Goal: Information Seeking & Learning: Check status

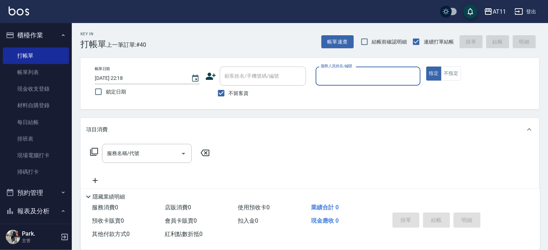
drag, startPoint x: 31, startPoint y: 36, endPoint x: 31, endPoint y: 46, distance: 10.1
click at [31, 36] on button "櫃檯作業" at bounding box center [36, 35] width 66 height 19
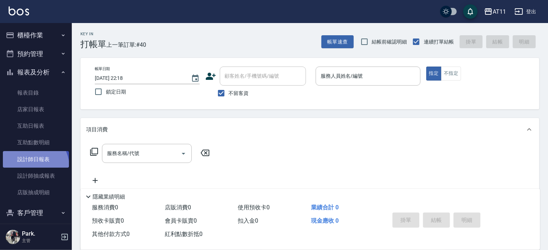
click at [34, 166] on link "設計師日報表" at bounding box center [36, 159] width 66 height 17
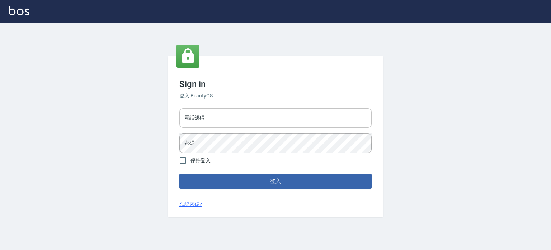
click at [237, 120] on input "電話號碼" at bounding box center [276, 117] width 192 height 19
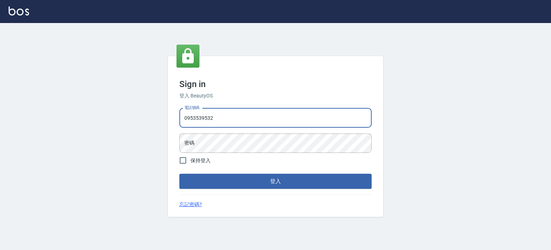
type input "0953539532"
click at [180, 173] on button "登入" at bounding box center [276, 180] width 192 height 15
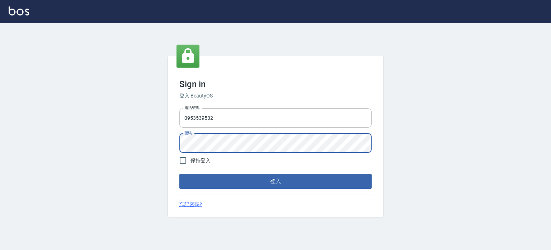
click at [180, 173] on button "登入" at bounding box center [276, 180] width 192 height 15
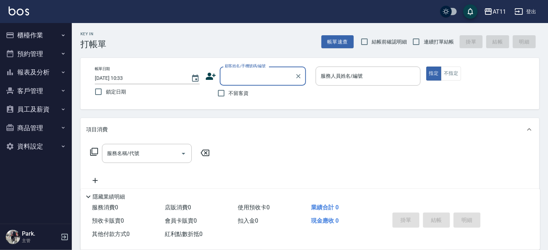
click at [43, 74] on button "報表及分析" at bounding box center [36, 72] width 66 height 19
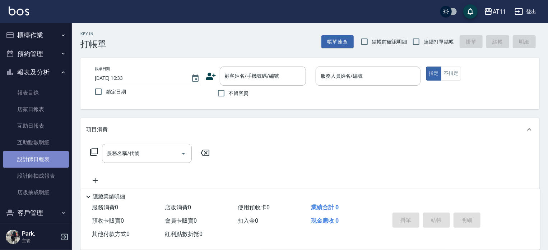
click at [45, 159] on link "設計師日報表" at bounding box center [36, 159] width 66 height 17
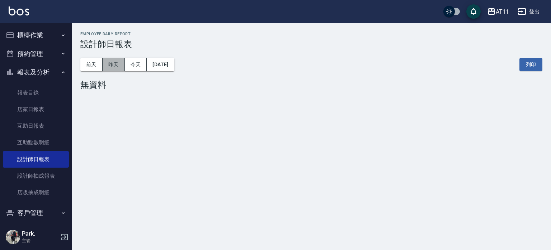
click at [117, 65] on button "昨天" at bounding box center [114, 64] width 22 height 13
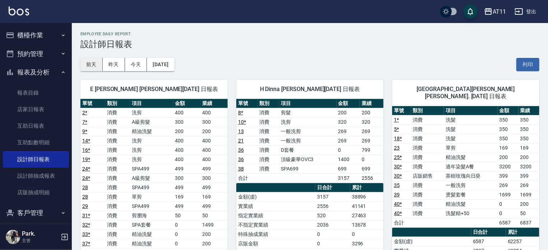
click at [90, 65] on button "前天" at bounding box center [91, 64] width 22 height 13
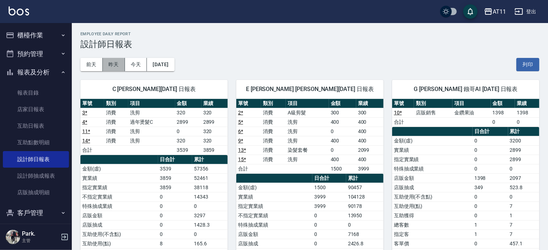
click at [112, 64] on button "昨天" at bounding box center [114, 64] width 22 height 13
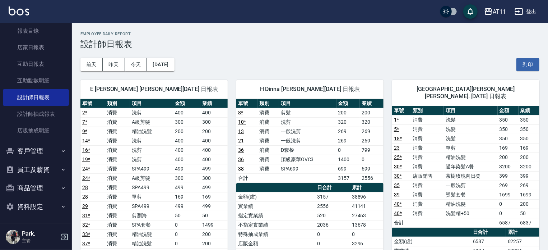
scroll to position [62, 0]
click at [20, 152] on button "客戶管理" at bounding box center [36, 150] width 66 height 19
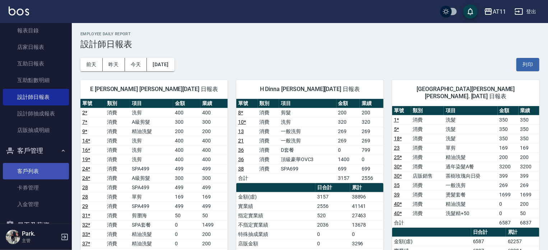
click at [32, 171] on link "客戶列表" at bounding box center [36, 171] width 66 height 17
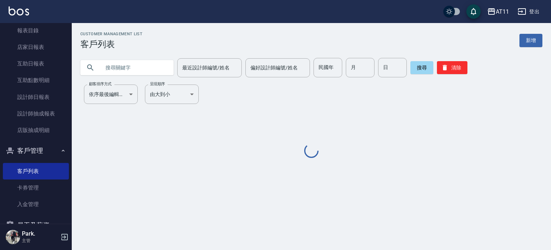
click at [135, 66] on input "text" at bounding box center [134, 67] width 67 height 19
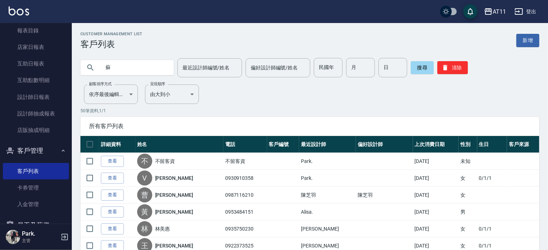
type input "蘇"
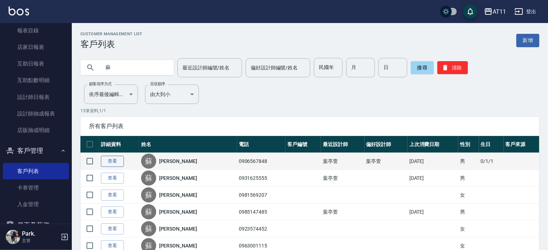
click at [111, 159] on link "查看" at bounding box center [112, 160] width 23 height 11
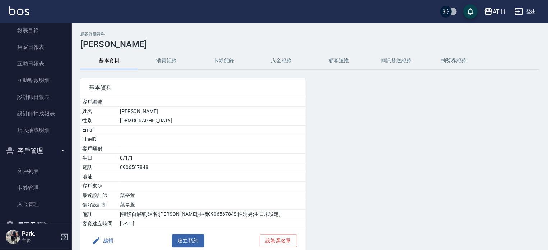
click at [281, 57] on button "入金紀錄" at bounding box center [281, 60] width 57 height 17
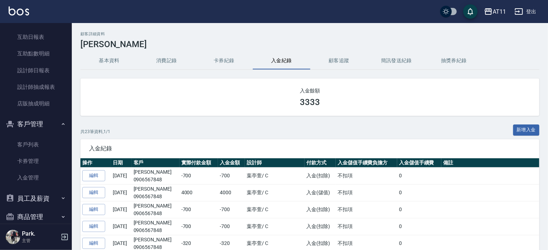
scroll to position [118, 0]
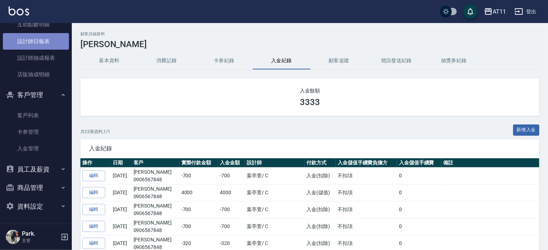
click at [39, 41] on link "設計師日報表" at bounding box center [36, 41] width 66 height 17
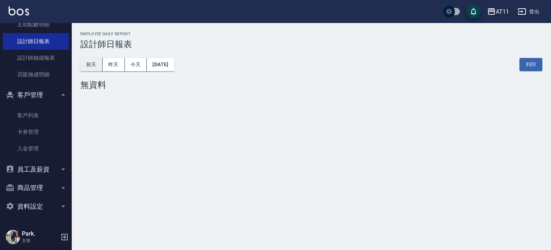
click at [95, 61] on button "前天" at bounding box center [91, 64] width 22 height 13
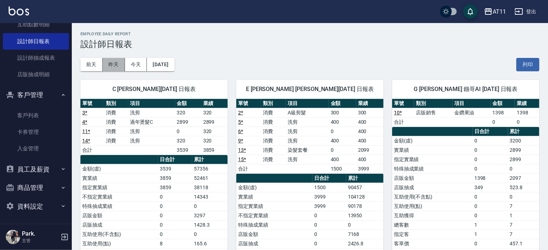
click at [112, 60] on button "昨天" at bounding box center [114, 64] width 22 height 13
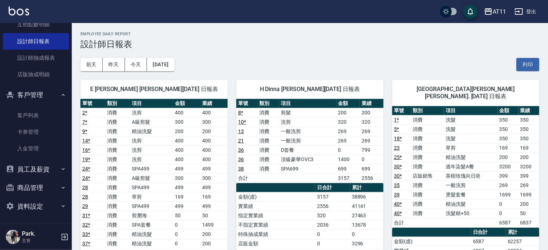
click at [19, 5] on div "AT11 登出" at bounding box center [274, 11] width 548 height 23
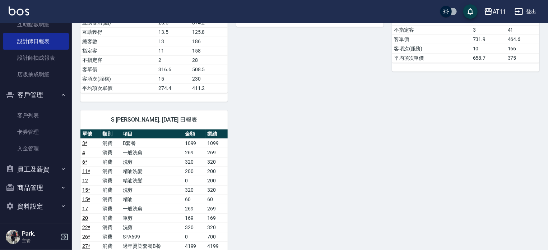
scroll to position [431, 0]
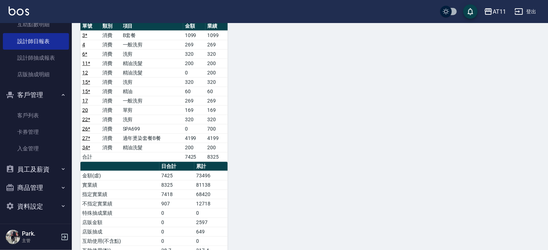
click at [23, 14] on img at bounding box center [19, 10] width 20 height 9
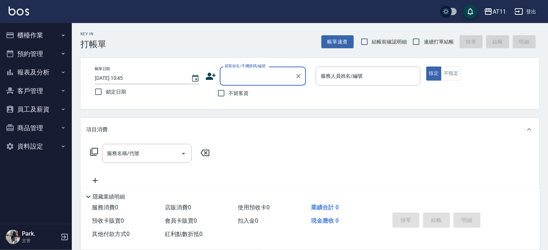
click at [29, 89] on button "客戶管理" at bounding box center [36, 90] width 66 height 19
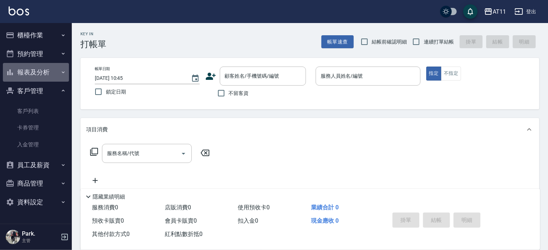
click at [43, 74] on button "報表及分析" at bounding box center [36, 72] width 66 height 19
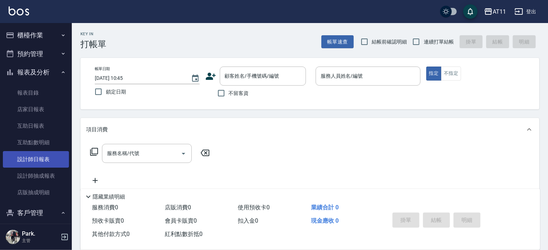
click at [42, 160] on link "設計師日報表" at bounding box center [36, 159] width 66 height 17
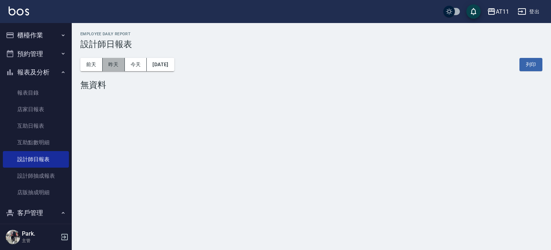
click at [118, 64] on button "昨天" at bounding box center [114, 64] width 22 height 13
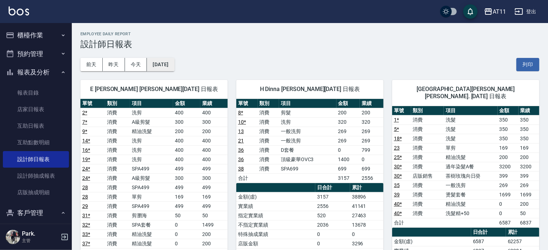
click at [174, 66] on button "[DATE]" at bounding box center [160, 64] width 27 height 13
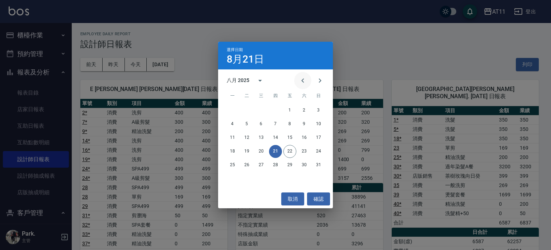
click at [300, 78] on icon "Previous month" at bounding box center [303, 80] width 9 height 9
click at [233, 151] on button "21" at bounding box center [232, 151] width 13 height 13
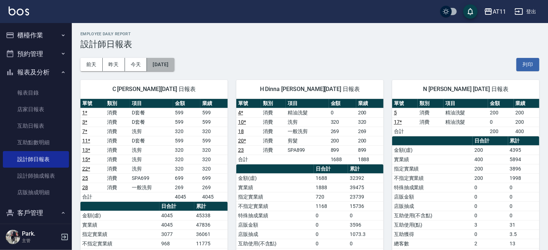
click at [172, 62] on button "[DATE]" at bounding box center [160, 64] width 27 height 13
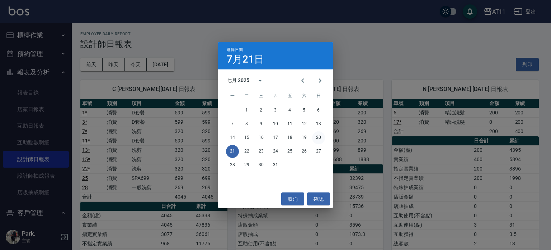
click at [321, 135] on button "20" at bounding box center [318, 137] width 13 height 13
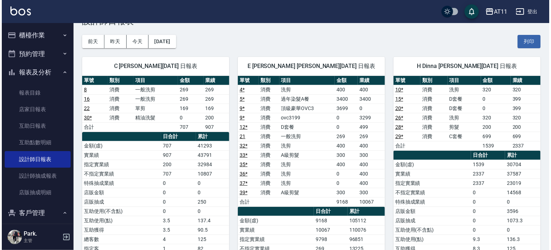
scroll to position [36, 0]
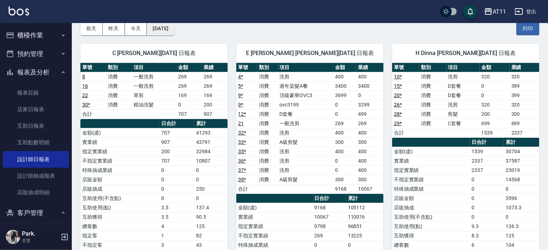
click at [174, 31] on button "[DATE]" at bounding box center [160, 28] width 27 height 13
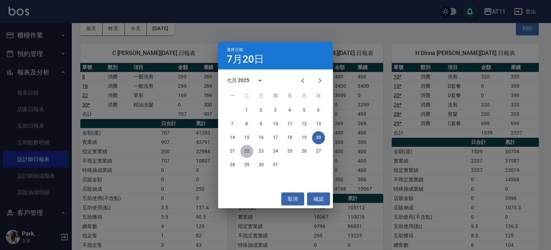
click at [248, 151] on button "22" at bounding box center [247, 151] width 13 height 13
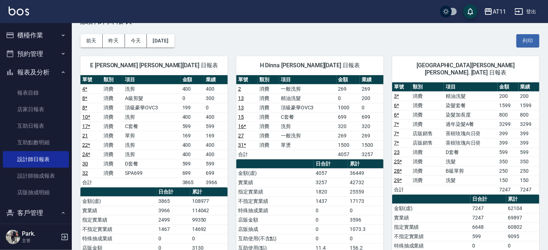
scroll to position [36, 0]
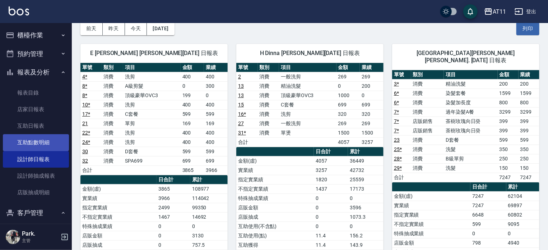
click at [49, 143] on link "互助點數明細" at bounding box center [36, 142] width 66 height 17
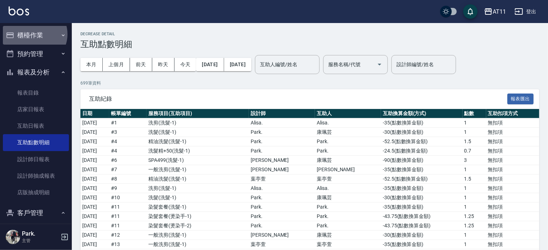
click at [34, 34] on button "櫃檯作業" at bounding box center [36, 35] width 66 height 19
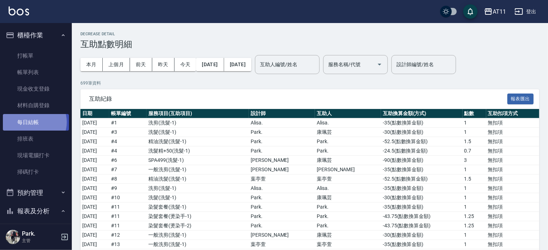
click at [34, 122] on link "每日結帳" at bounding box center [36, 122] width 66 height 17
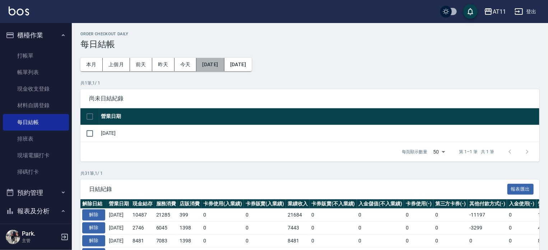
click at [224, 63] on button "[DATE]" at bounding box center [210, 64] width 28 height 13
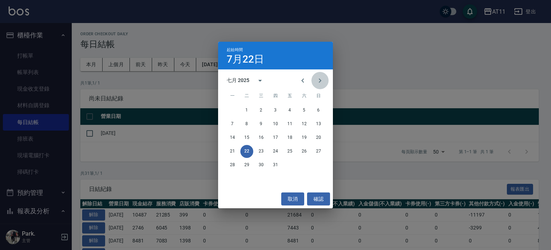
click at [321, 78] on icon "Next month" at bounding box center [320, 80] width 9 height 9
click at [231, 136] on button "11" at bounding box center [232, 137] width 13 height 13
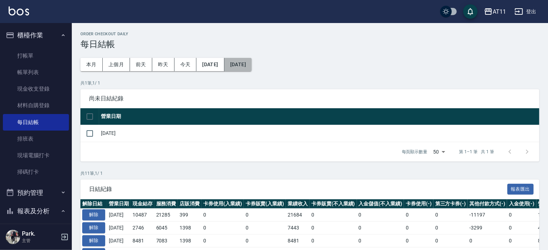
click at [252, 61] on button "[DATE]" at bounding box center [237, 64] width 27 height 13
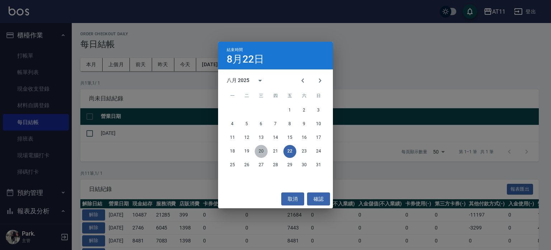
click at [260, 150] on button "20" at bounding box center [261, 151] width 13 height 13
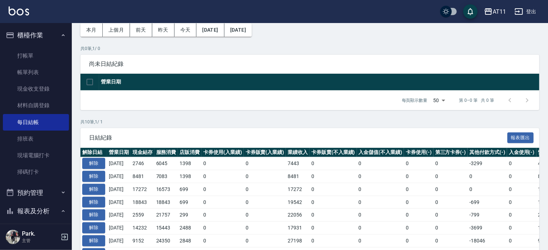
scroll to position [108, 0]
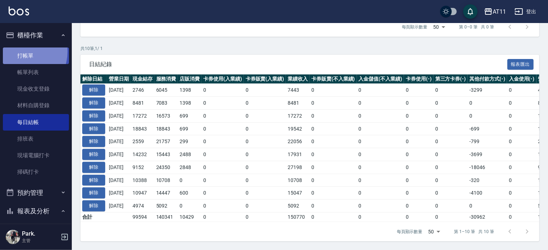
click at [19, 51] on link "打帳單" at bounding box center [36, 55] width 66 height 17
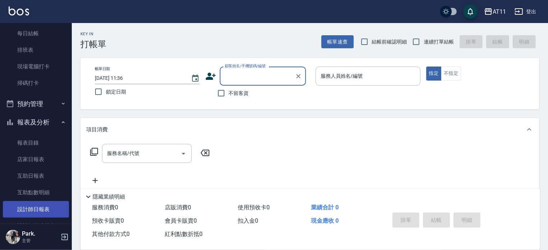
scroll to position [144, 0]
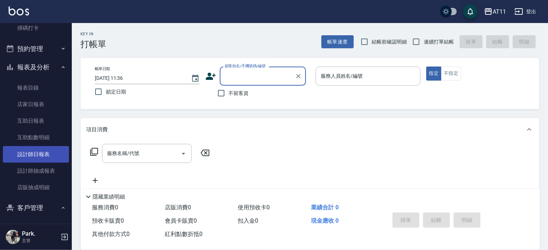
click at [50, 153] on link "設計師日報表" at bounding box center [36, 154] width 66 height 17
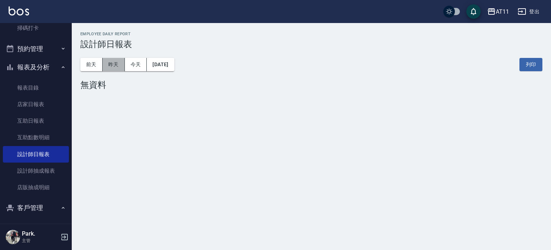
click at [116, 66] on button "昨天" at bounding box center [114, 64] width 22 height 13
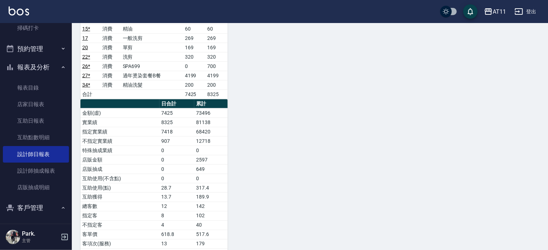
scroll to position [513, 0]
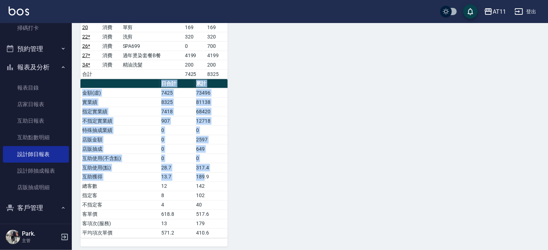
drag, startPoint x: 204, startPoint y: 173, endPoint x: 80, endPoint y: 170, distance: 123.9
click at [80, 170] on div "S [PERSON_NAME]. [DATE] 日報表 單號 類別 項目 金額 業績 3 * 消費 B套餐 1099 1099 4 消費 一般洗剪 269 2…" at bounding box center [150, 78] width 156 height 335
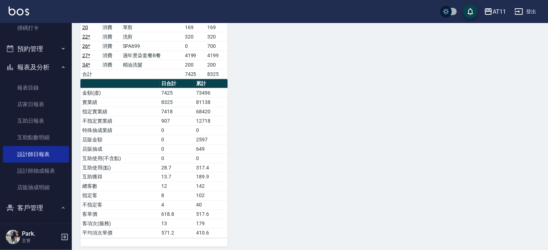
click at [106, 181] on td "總客數" at bounding box center [119, 185] width 79 height 9
drag, startPoint x: 129, startPoint y: 177, endPoint x: 213, endPoint y: 175, distance: 83.3
click at [213, 175] on tbody "金額(虛) 7425 73496 實業績 8325 81138 指定實業績 7418 68420 不指定實業績 907 12718 特殊抽成業績 0 0 店販…" at bounding box center [153, 162] width 147 height 149
drag, startPoint x: 544, startPoint y: 191, endPoint x: 526, endPoint y: 29, distance: 163.3
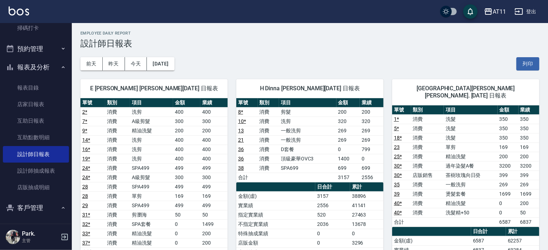
scroll to position [0, 0]
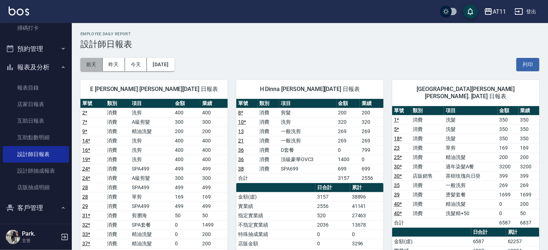
click at [97, 63] on button "前天" at bounding box center [91, 64] width 22 height 13
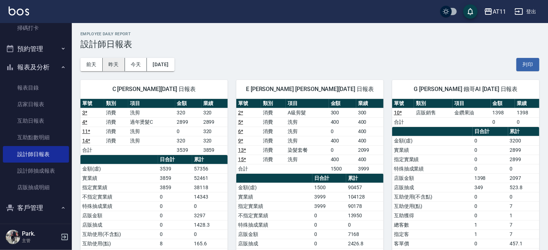
click at [117, 60] on button "昨天" at bounding box center [114, 64] width 22 height 13
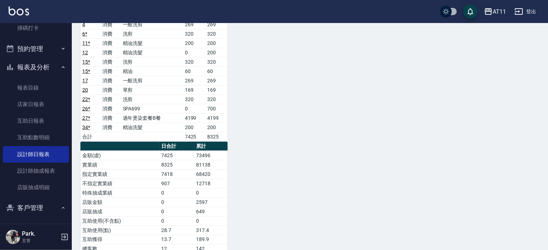
scroll to position [467, 0]
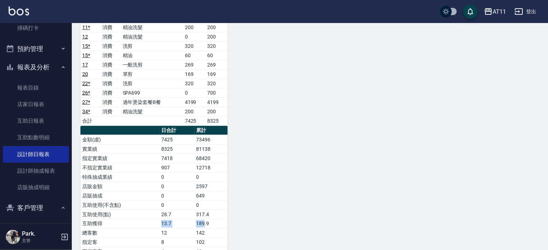
drag, startPoint x: 159, startPoint y: 219, endPoint x: 205, endPoint y: 218, distance: 46.0
click at [205, 219] on tr "互助獲得 13.7 189.9" at bounding box center [153, 223] width 147 height 9
click at [211, 219] on td "189.9" at bounding box center [210, 223] width 33 height 9
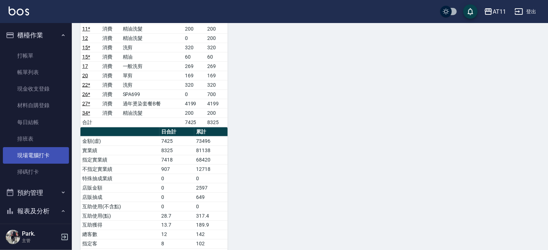
scroll to position [0, 0]
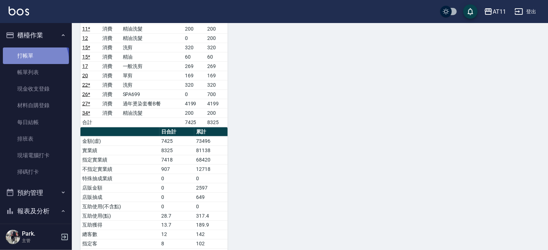
click at [34, 60] on link "打帳單" at bounding box center [36, 55] width 66 height 17
